Goal: Task Accomplishment & Management: Complete application form

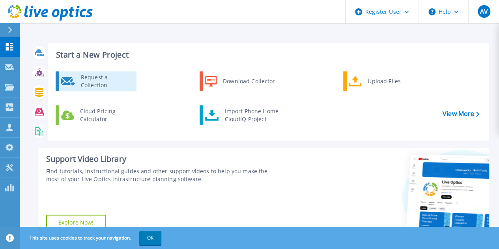
click at [104, 79] on div "Request a Collection" at bounding box center [106, 81] width 58 height 16
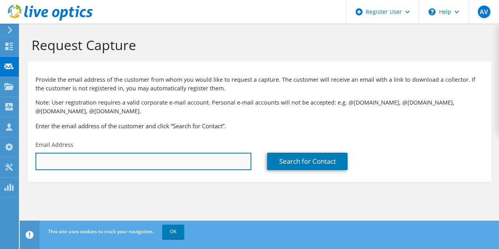
click at [107, 165] on input "text" at bounding box center [144, 161] width 216 height 17
drag, startPoint x: 72, startPoint y: 159, endPoint x: 17, endPoint y: 168, distance: 55.9
click at [17, 168] on div "AV Dell User Aravind Vepuri Aravind.Vepuri@dell.com Dell My Profile Log Out \n …" at bounding box center [249, 124] width 499 height 249
paste input "Matt.Southwood@atmosenergy.com"
drag, startPoint x: 192, startPoint y: 165, endPoint x: 32, endPoint y: 160, distance: 160.2
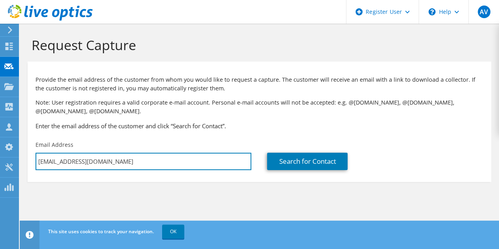
click at [32, 160] on div "Email Address mattMatt.Southwood@atmosenergy.com" at bounding box center [144, 155] width 232 height 37
paste input "text"
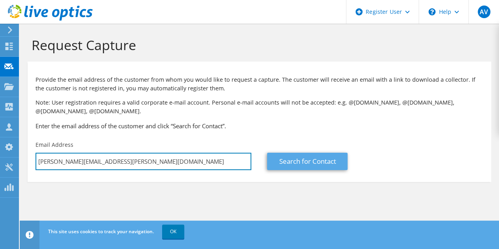
type input "Matt.Southwood@atmosenergy.com"
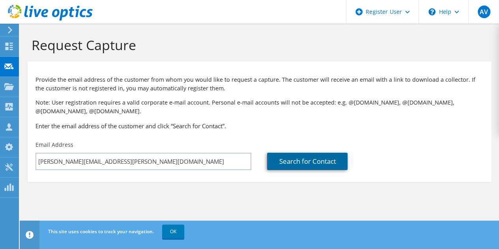
click at [289, 160] on link "Search for Contact" at bounding box center [307, 161] width 80 height 17
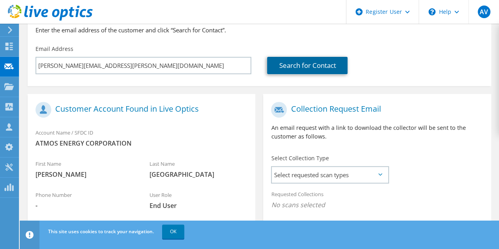
scroll to position [118, 0]
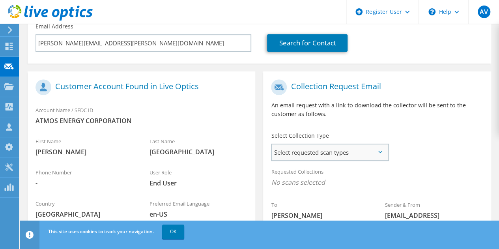
click at [378, 155] on span "Select requested scan types" at bounding box center [330, 152] width 116 height 16
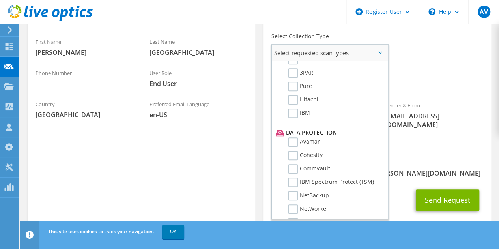
scroll to position [316, 0]
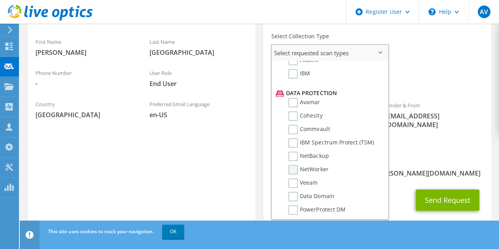
click at [293, 170] on label "NetWorker" at bounding box center [308, 169] width 40 height 9
click at [0, 0] on input "NetWorker" at bounding box center [0, 0] width 0 height 0
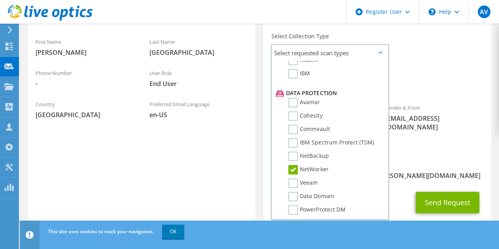
click at [410, 171] on span "[PERSON_NAME][EMAIL_ADDRESS][PERSON_NAME][DOMAIN_NAME]" at bounding box center [377, 175] width 212 height 9
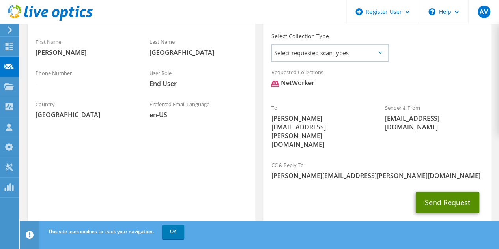
click at [443, 192] on button "Send Request" at bounding box center [448, 202] width 64 height 21
